Goal: Navigation & Orientation: Find specific page/section

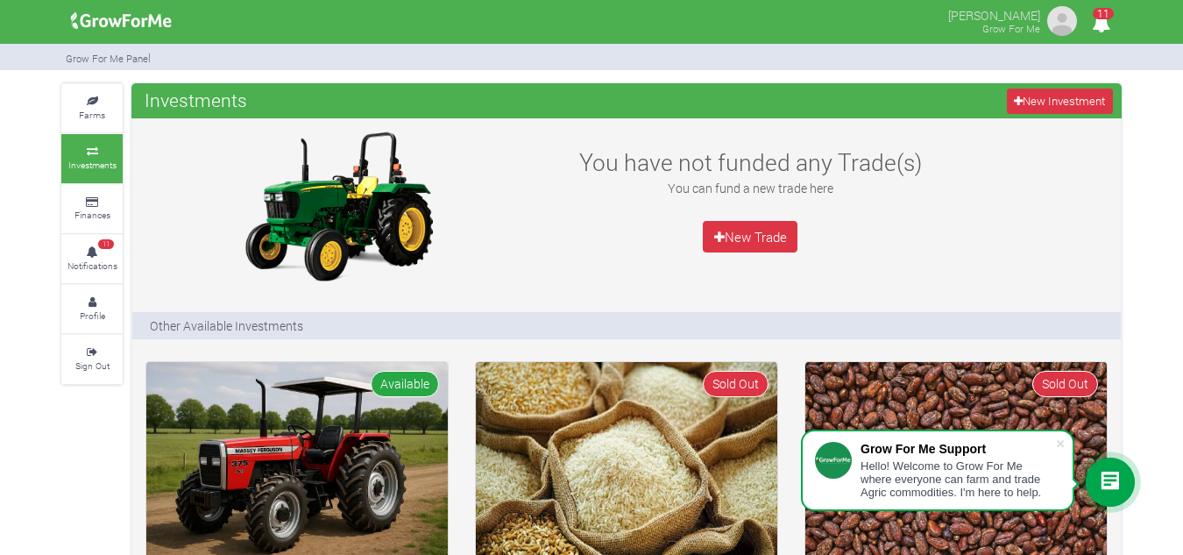
click at [258, 325] on p "Other Available Investments" at bounding box center [226, 325] width 153 height 18
click at [96, 360] on small "Sign Out" at bounding box center [92, 365] width 34 height 12
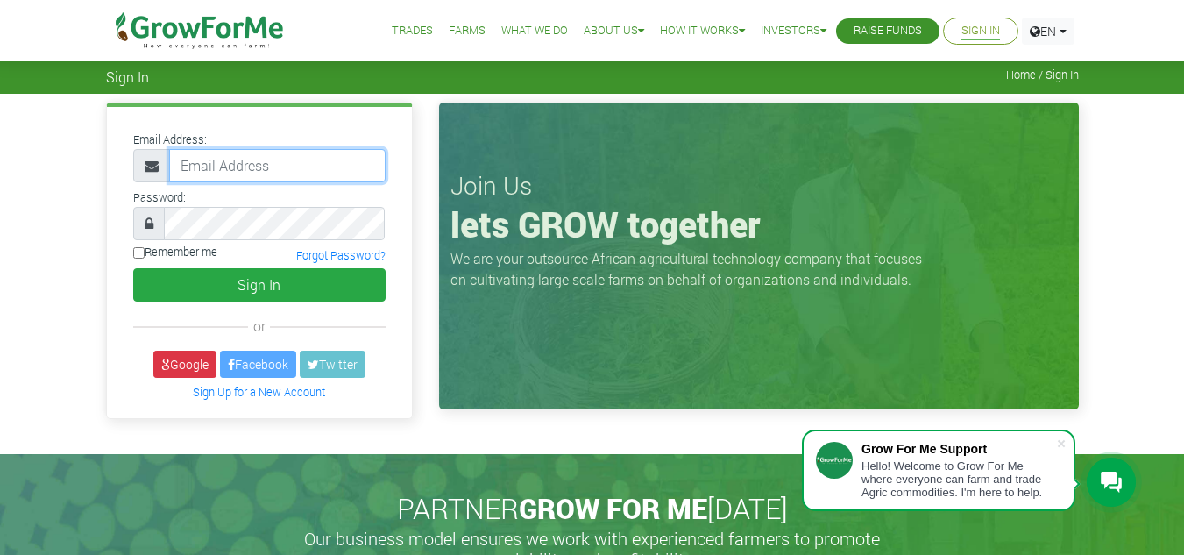
type input "frimpongwendy4@gmail.com"
click at [399, 36] on link "Trades" at bounding box center [412, 31] width 41 height 18
